Goal: Book appointment/travel/reservation

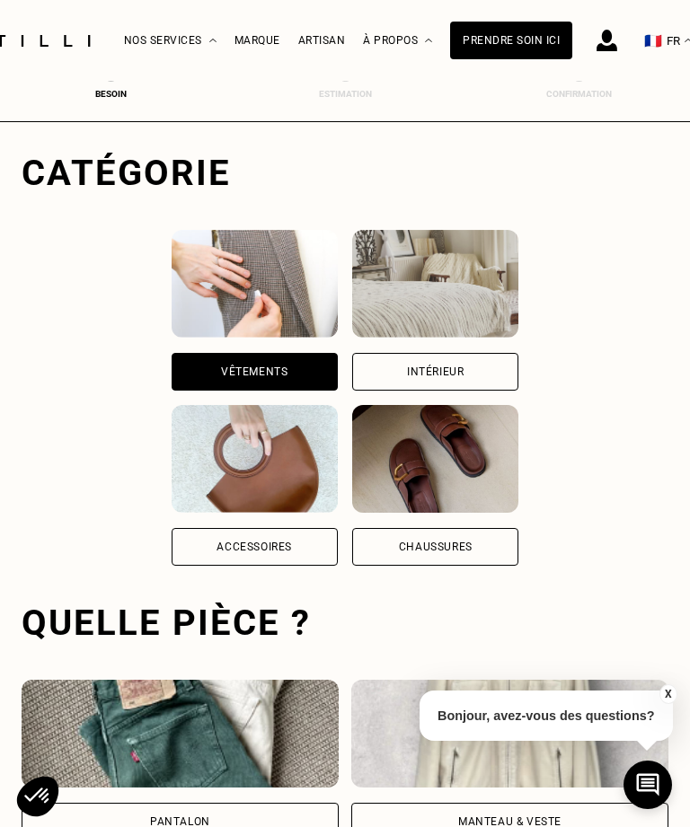
scroll to position [66, 0]
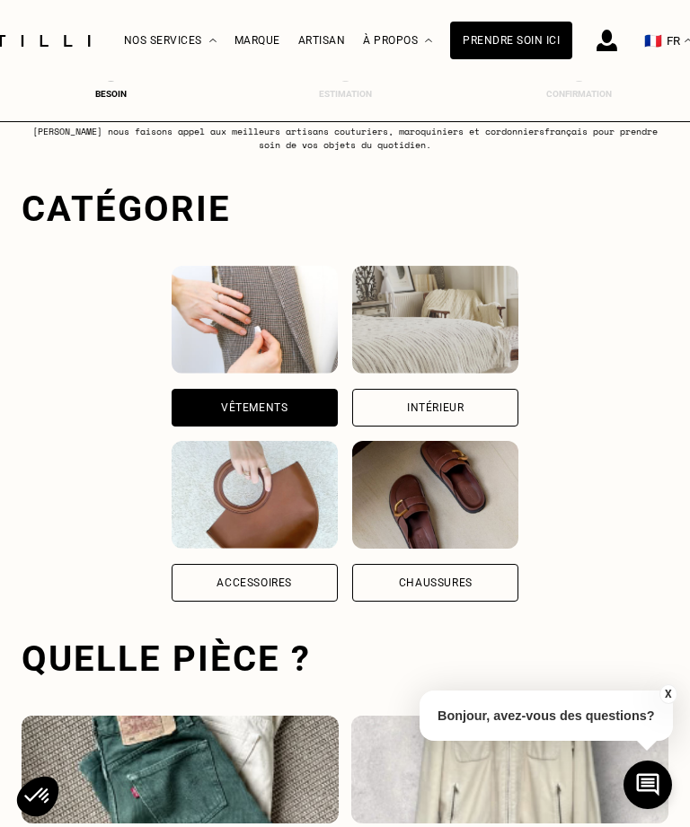
click at [518, 408] on div "Intérieur" at bounding box center [435, 408] width 166 height 38
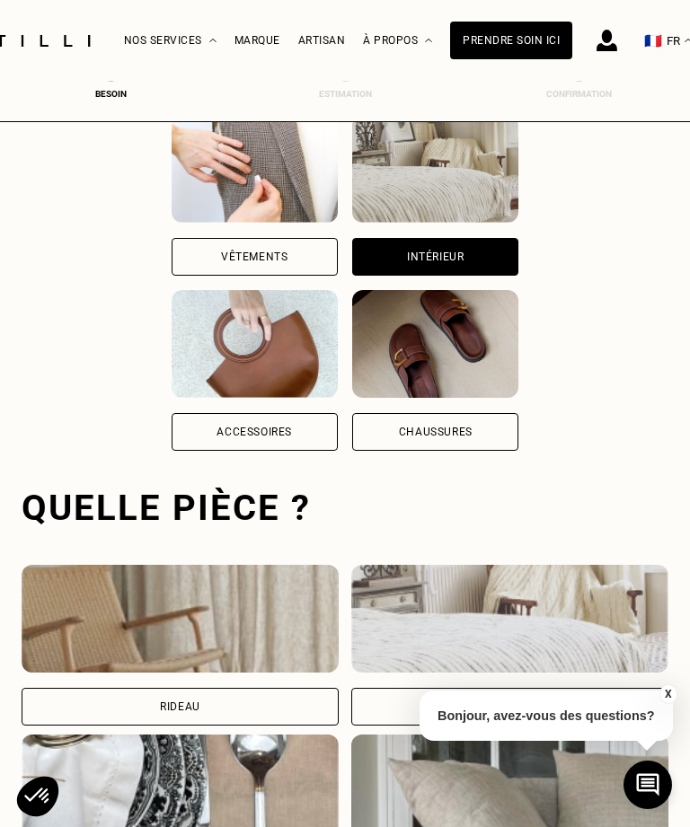
scroll to position [554, 0]
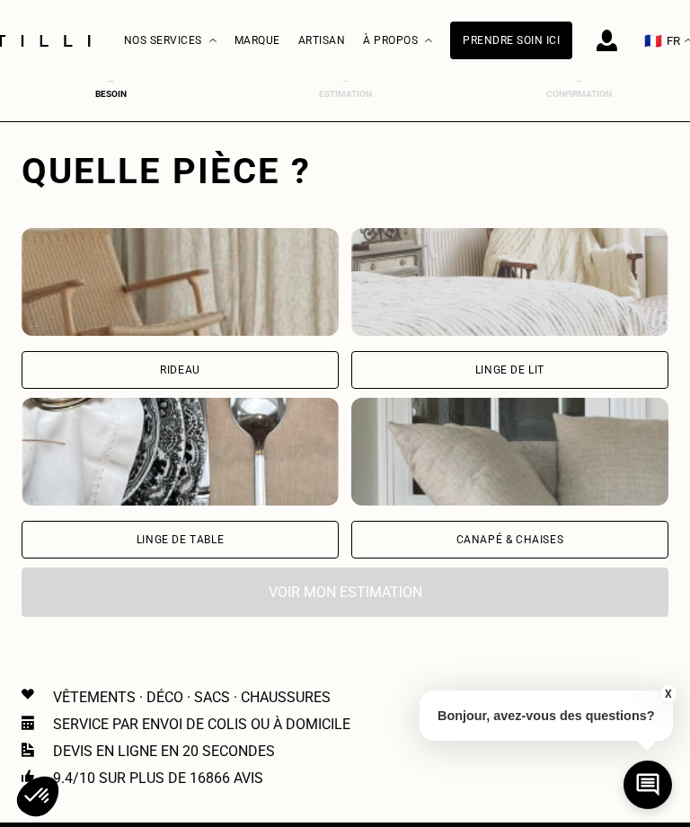
click at [526, 545] on div "Canapé & chaises" at bounding box center [510, 539] width 108 height 11
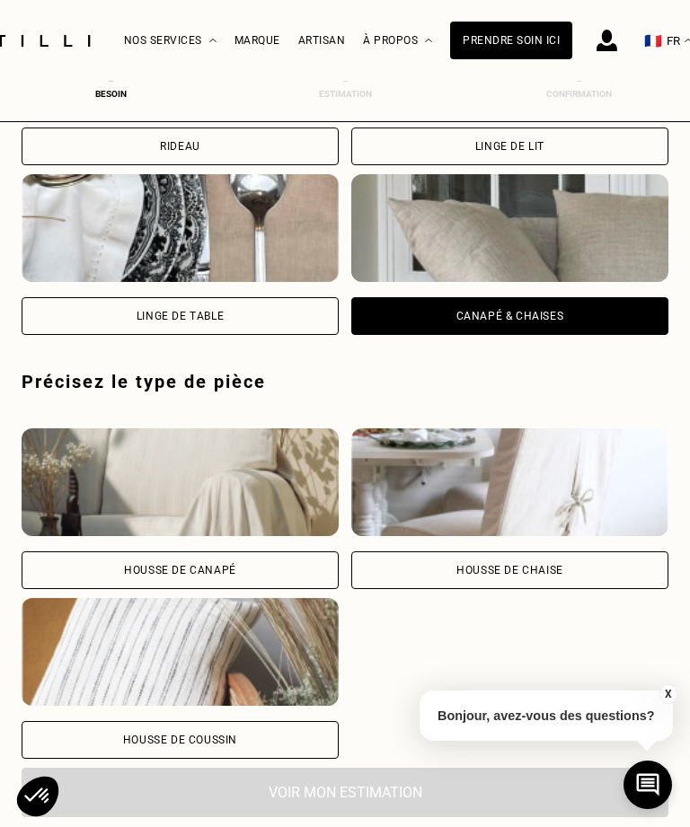
scroll to position [1000, 0]
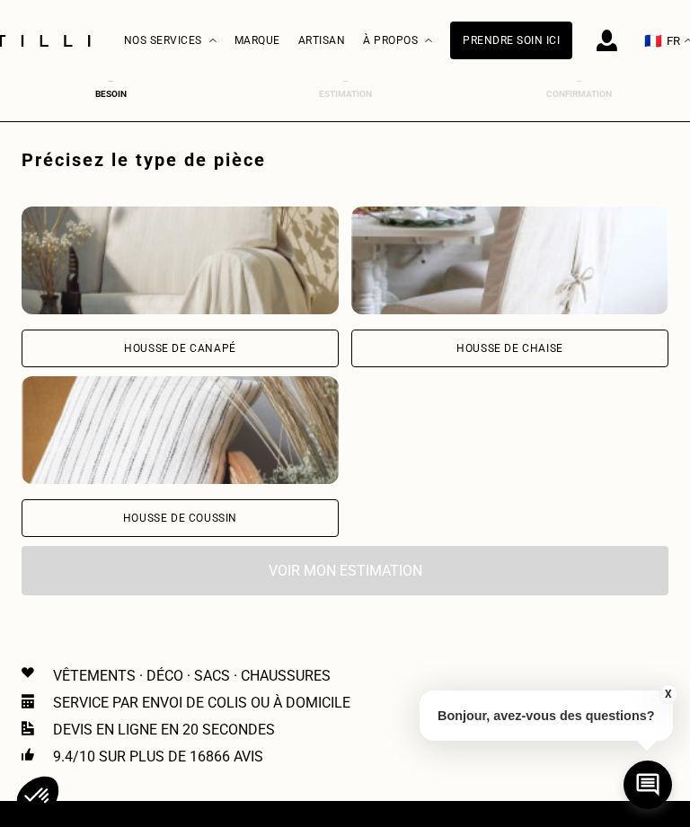
click at [227, 360] on div "Housse de canapé" at bounding box center [180, 349] width 317 height 38
select select "FR"
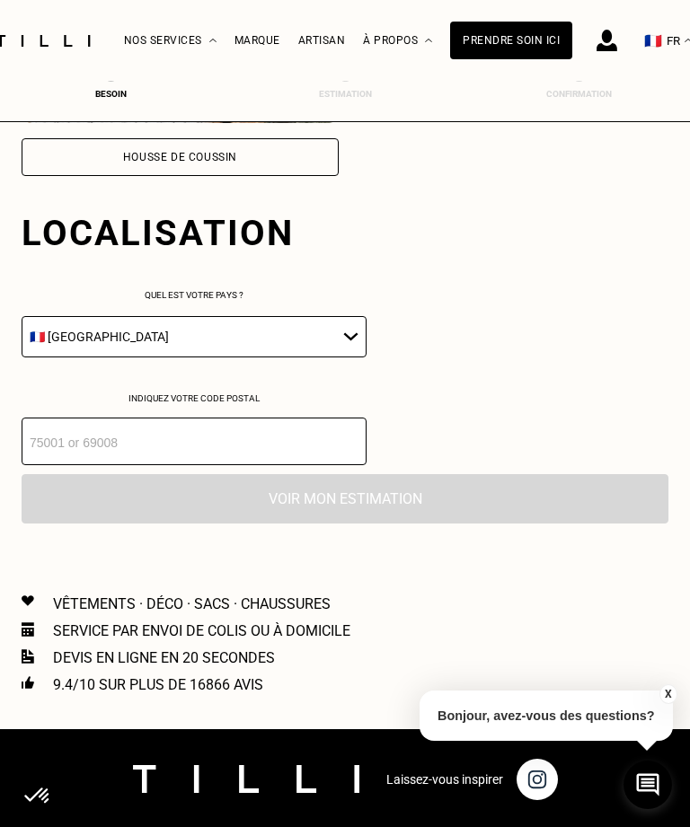
scroll to position [1424, 0]
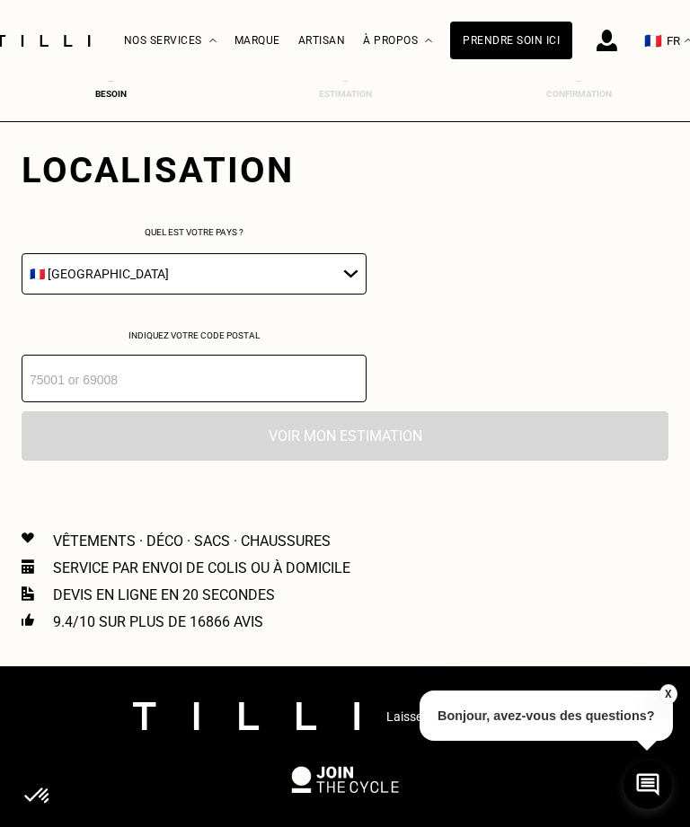
click at [331, 401] on input "number" at bounding box center [194, 379] width 345 height 48
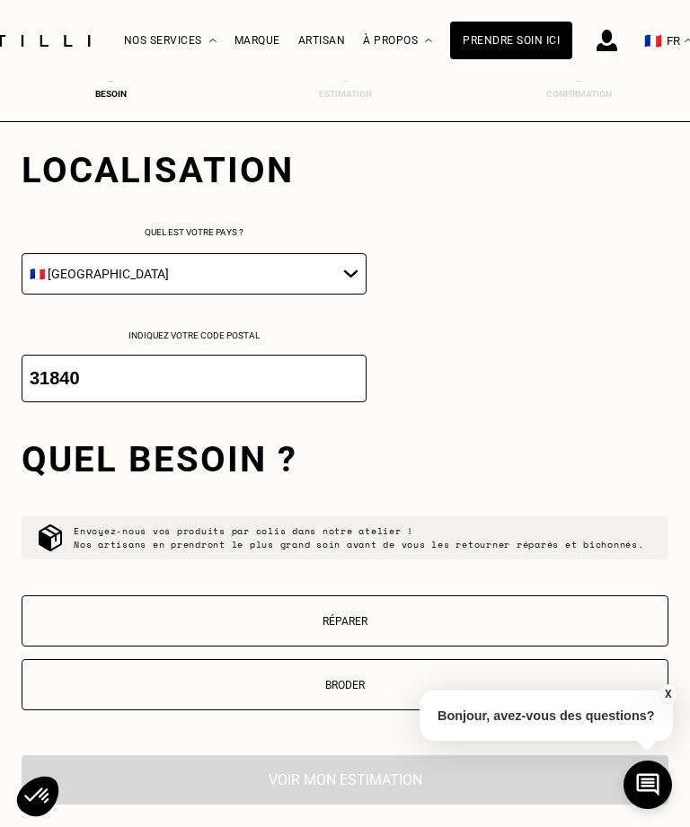
scroll to position [1439, 0]
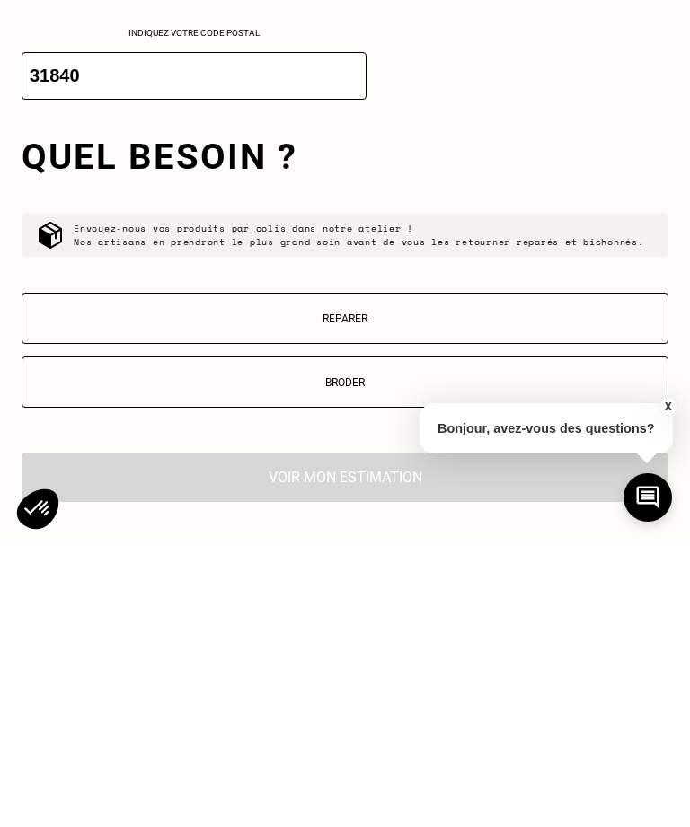
type input "31840"
click at [384, 600] on p "Réparer" at bounding box center [344, 606] width 627 height 13
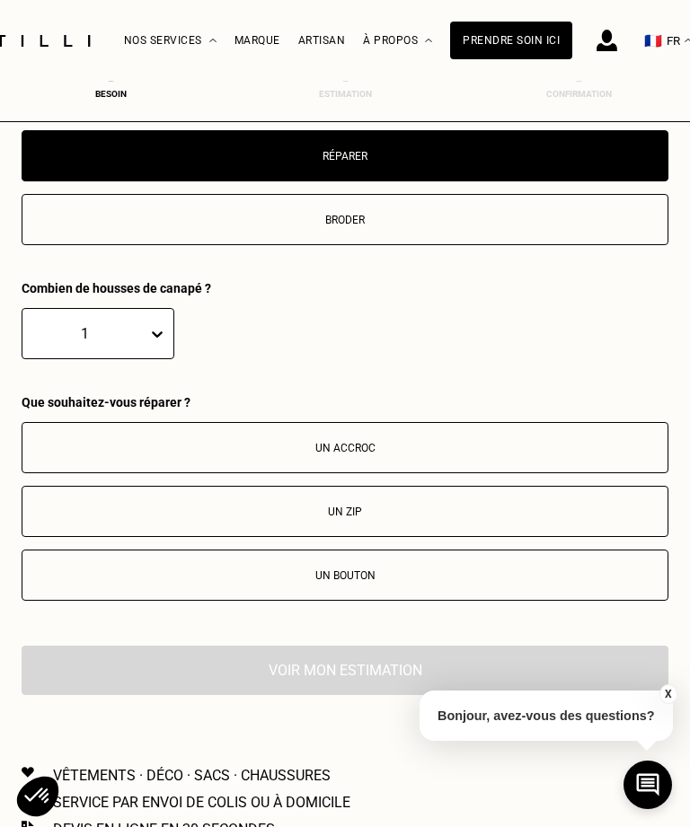
scroll to position [2072, 0]
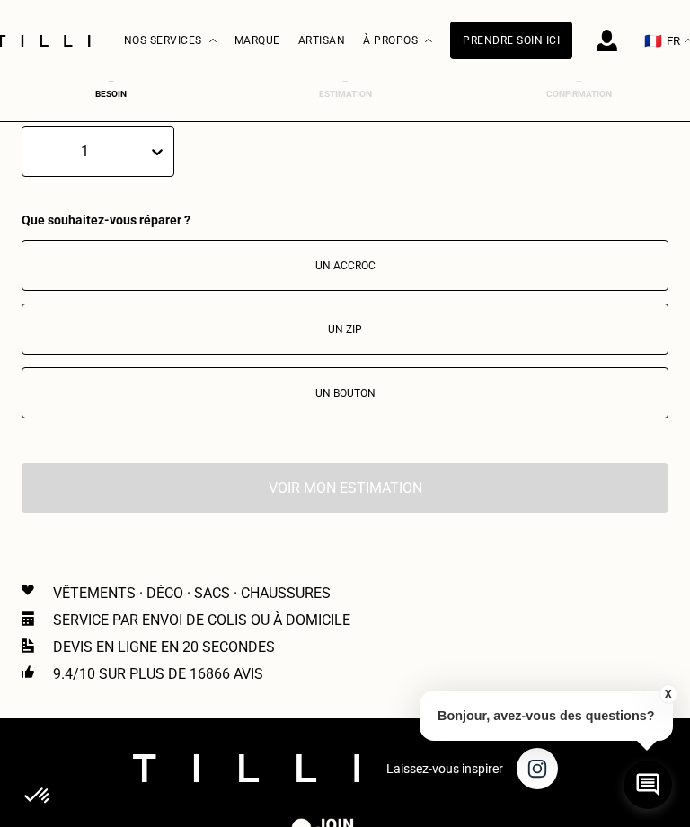
click at [378, 291] on button "Un accroc" at bounding box center [345, 265] width 647 height 51
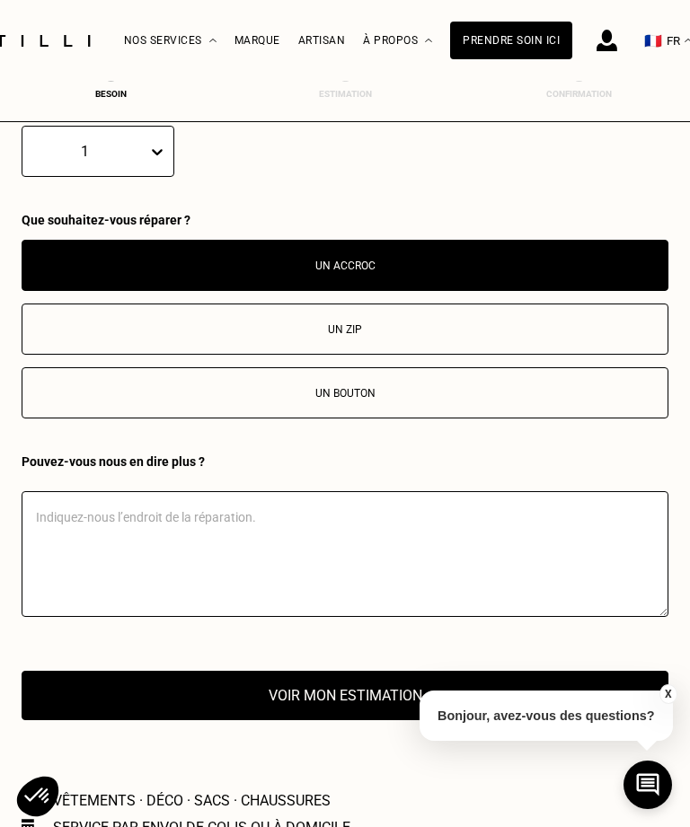
click at [285, 570] on textarea at bounding box center [345, 554] width 647 height 126
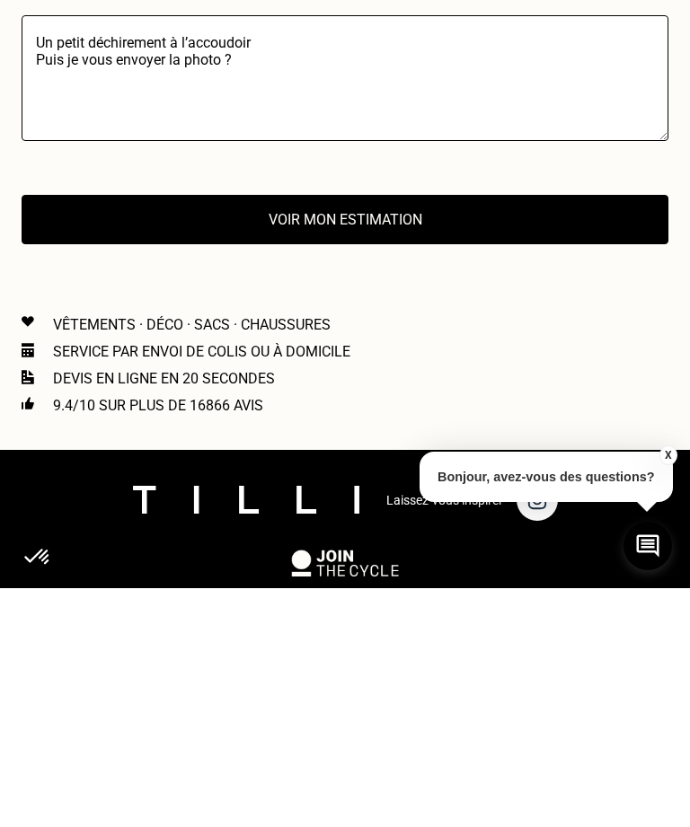
scroll to position [2309, 0]
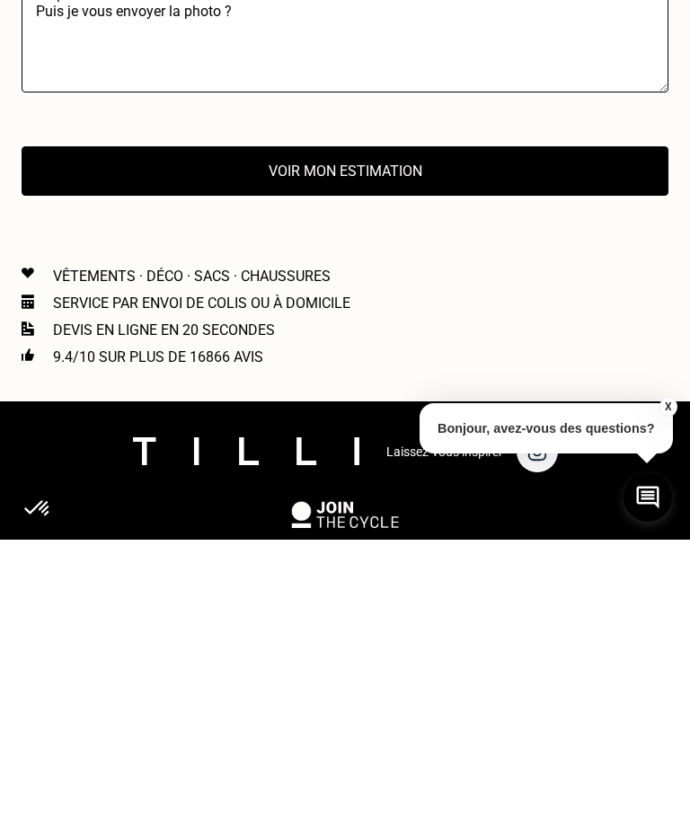
type textarea "Un petit déchirement à l’accoudoir Puis je vous envoyer la photo ?"
click at [30, 609] on img at bounding box center [28, 616] width 13 height 14
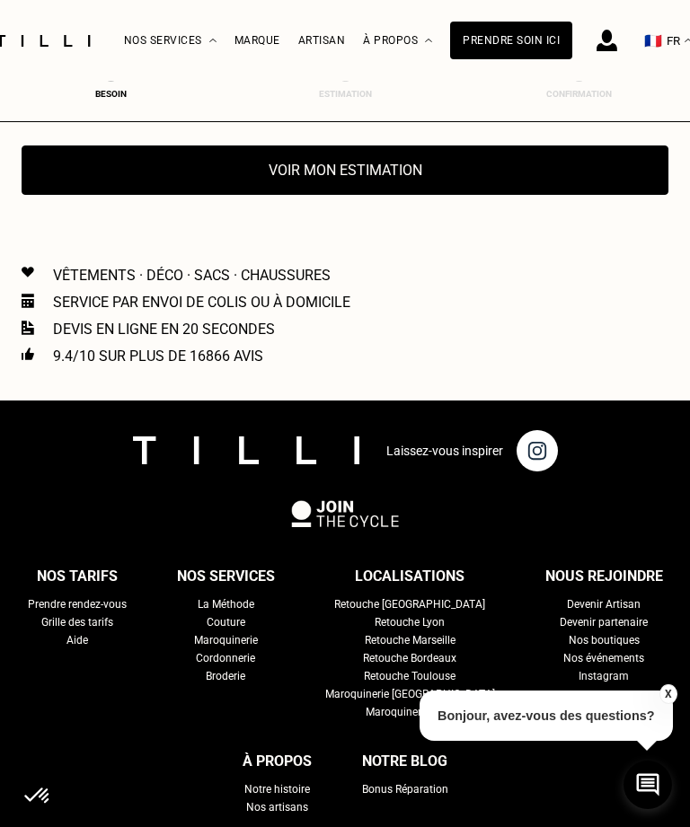
click at [199, 338] on p "Devis en ligne en 20 secondes" at bounding box center [164, 329] width 222 height 17
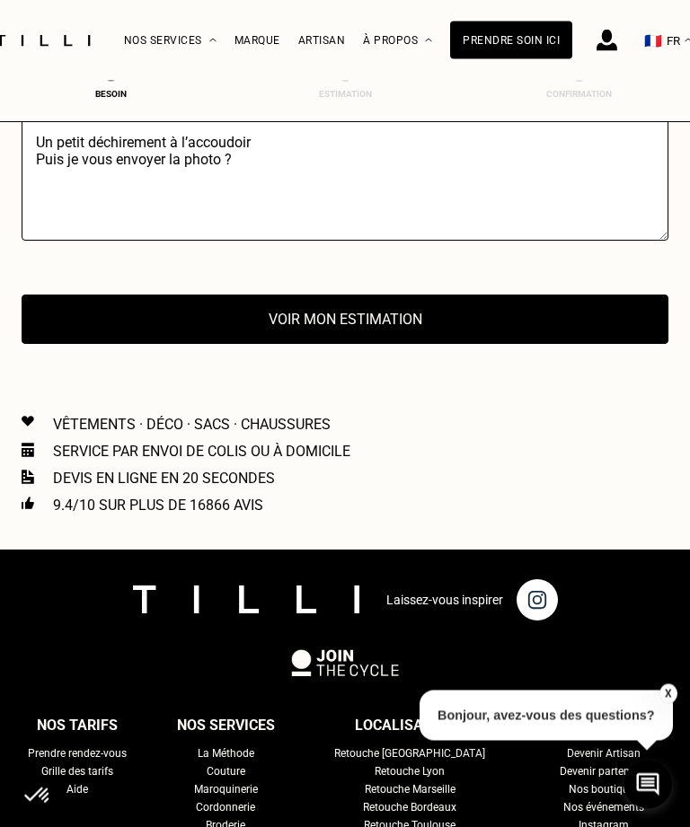
scroll to position [2439, 0]
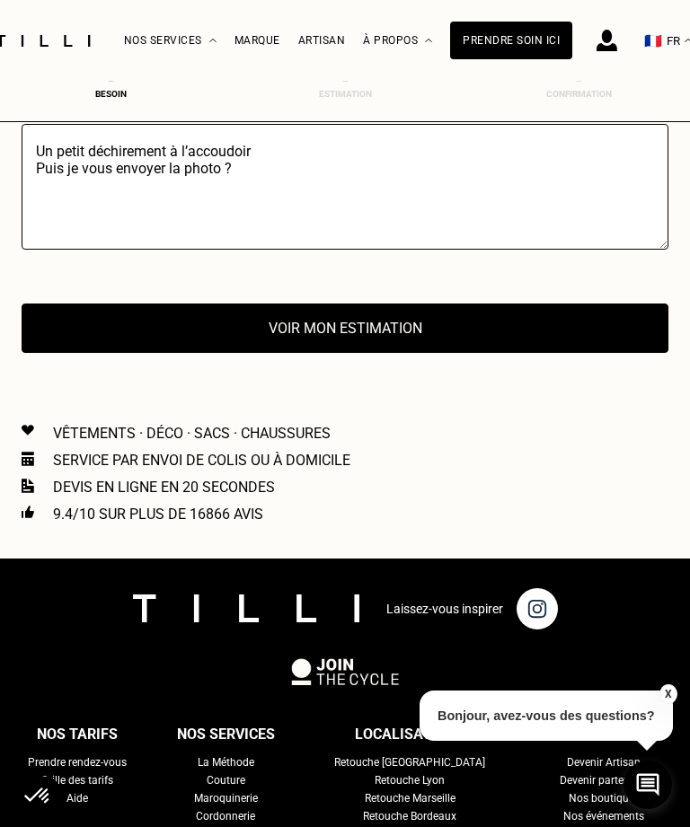
click at [372, 353] on button "Voir mon estimation" at bounding box center [345, 328] width 647 height 49
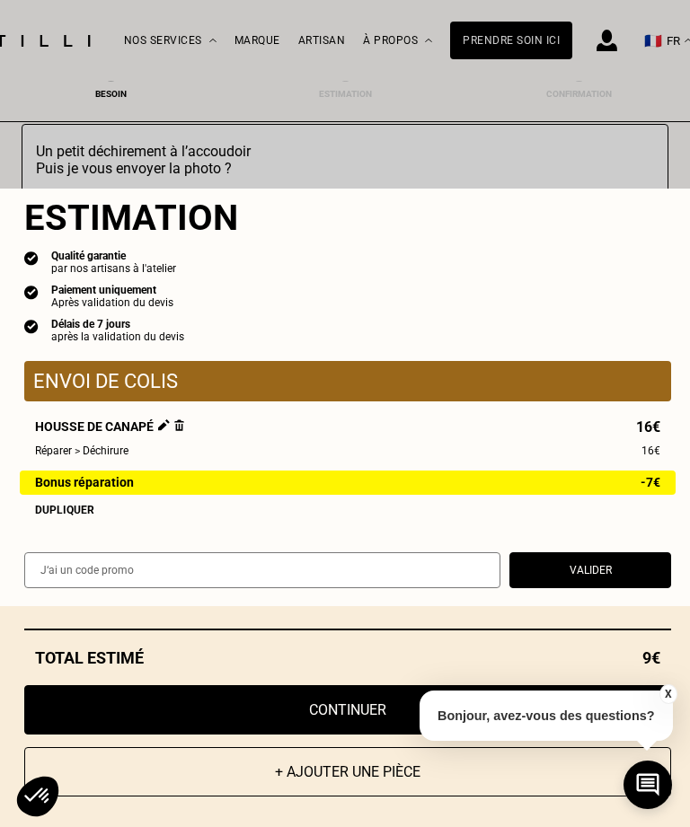
scroll to position [20, 0]
click at [366, 735] on button "Continuer" at bounding box center [347, 709] width 647 height 49
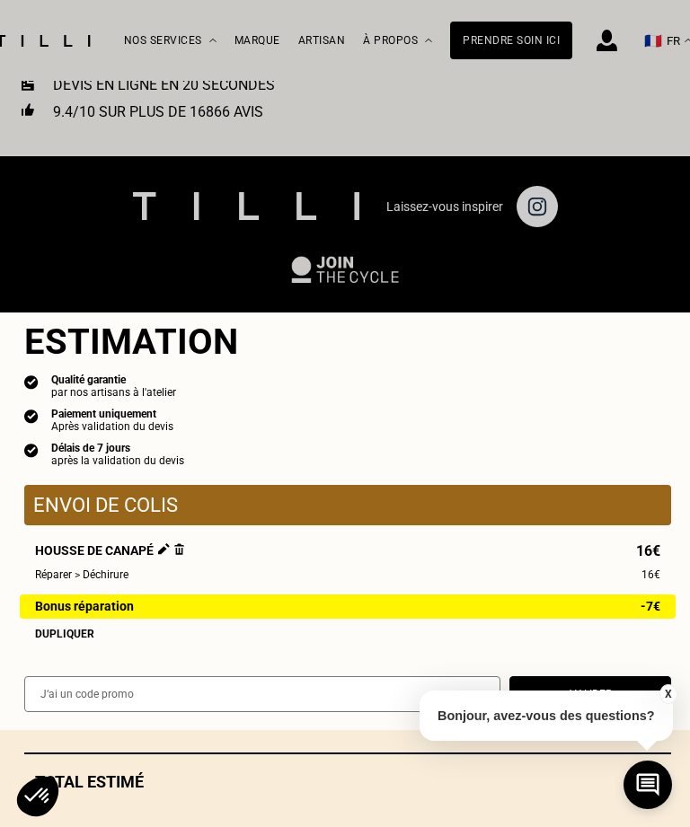
scroll to position [727, 0]
